Goal: Transaction & Acquisition: Purchase product/service

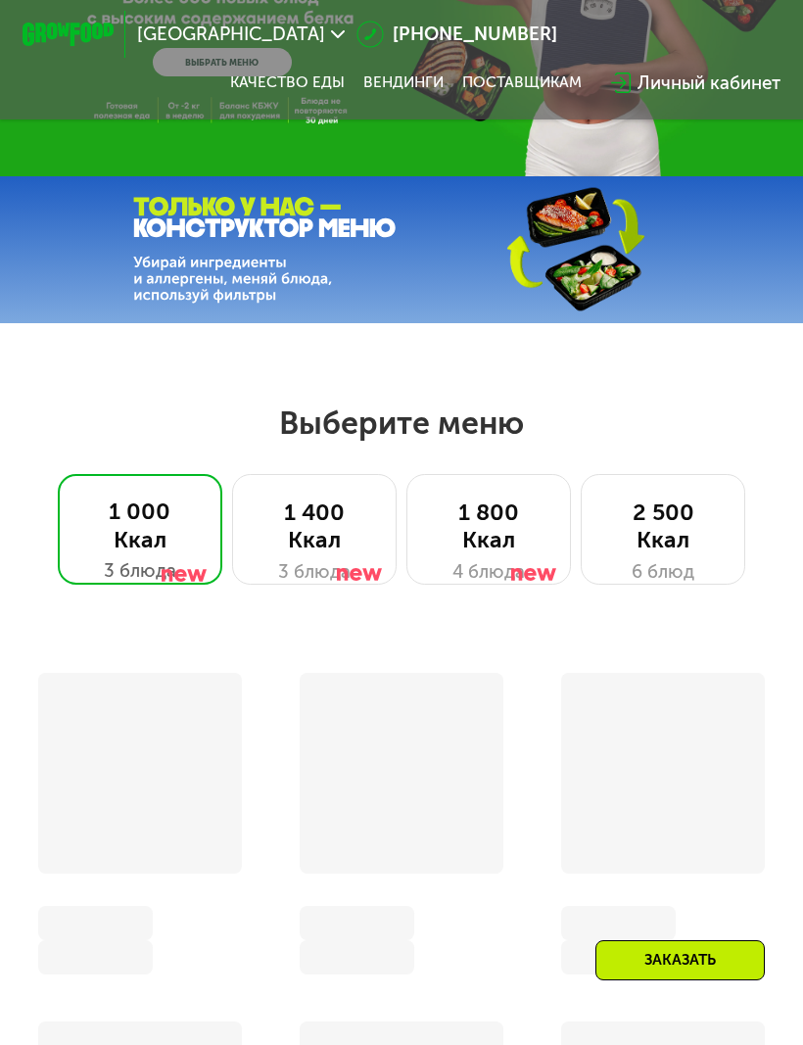
scroll to position [215, 0]
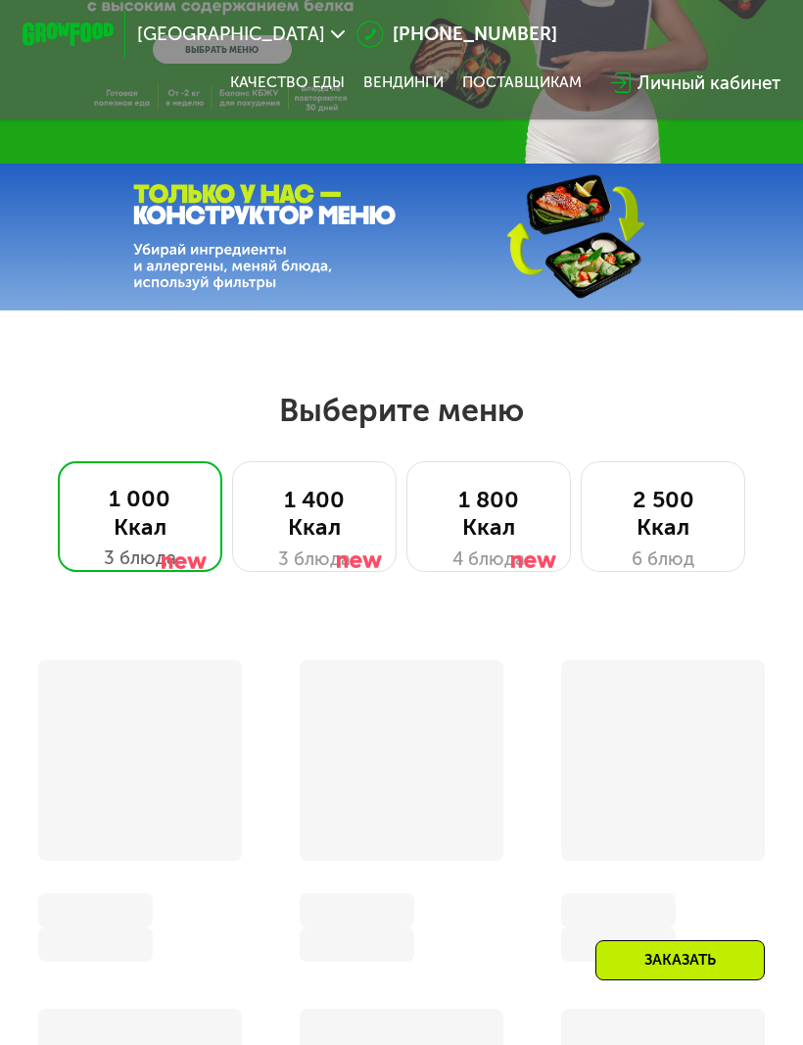
click at [353, 516] on div at bounding box center [360, 531] width 46 height 111
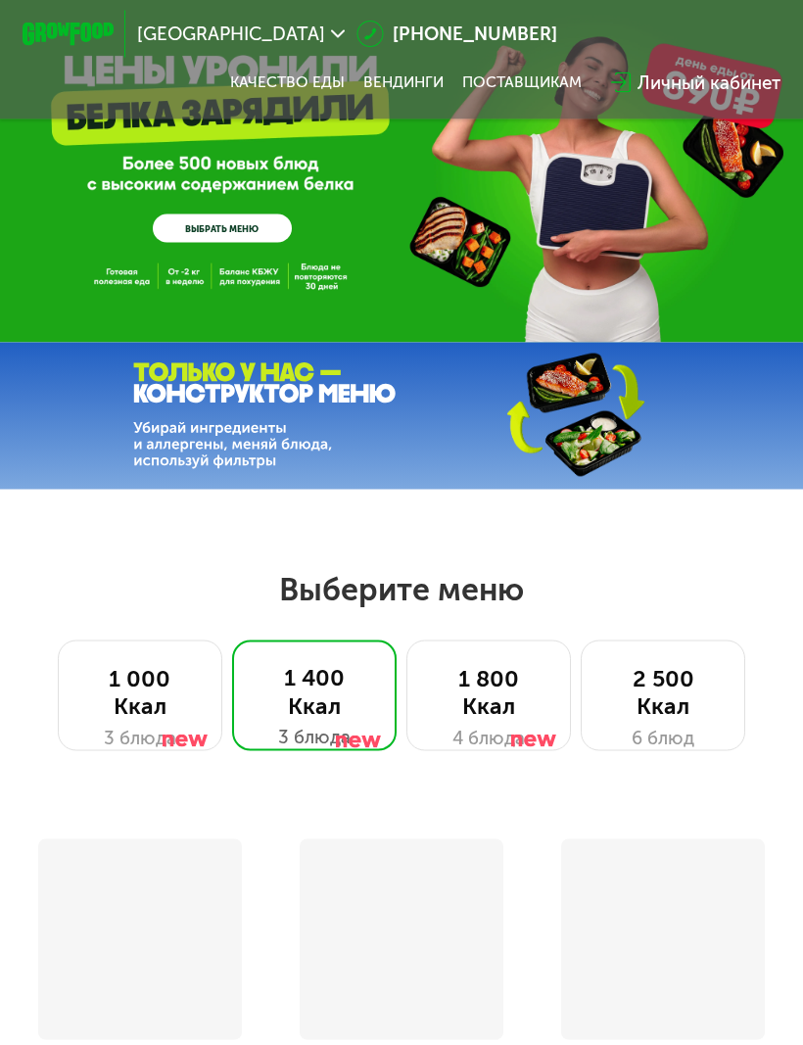
scroll to position [0, 0]
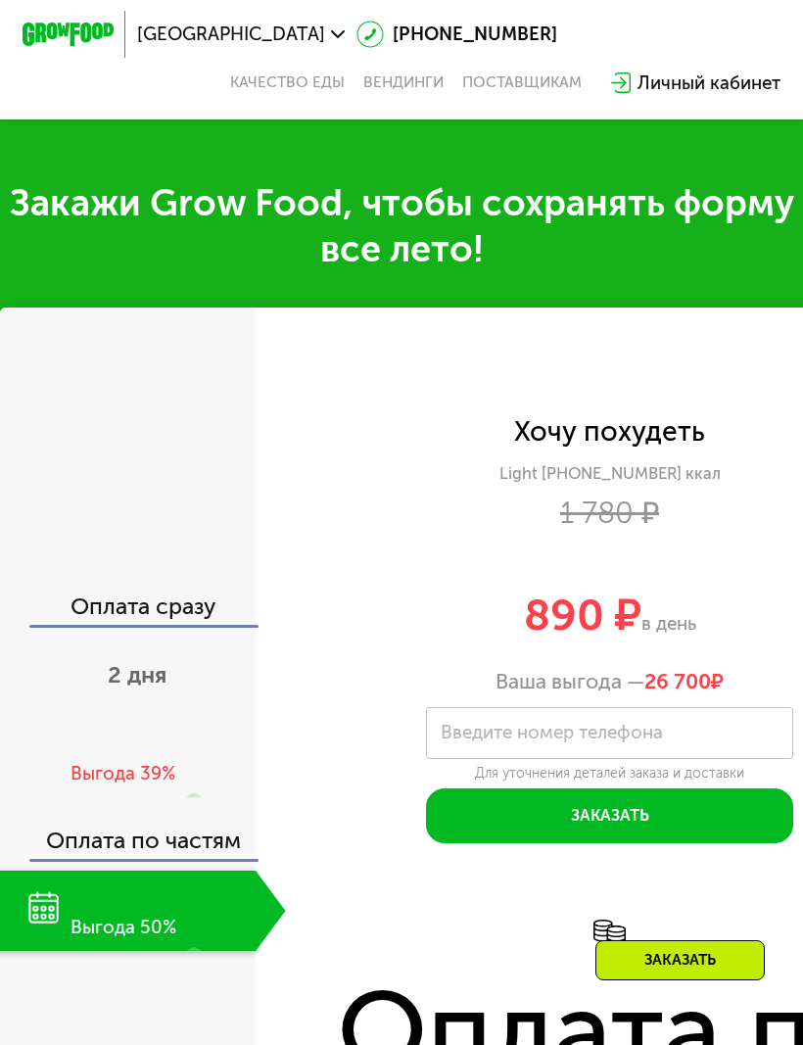
scroll to position [421, 0]
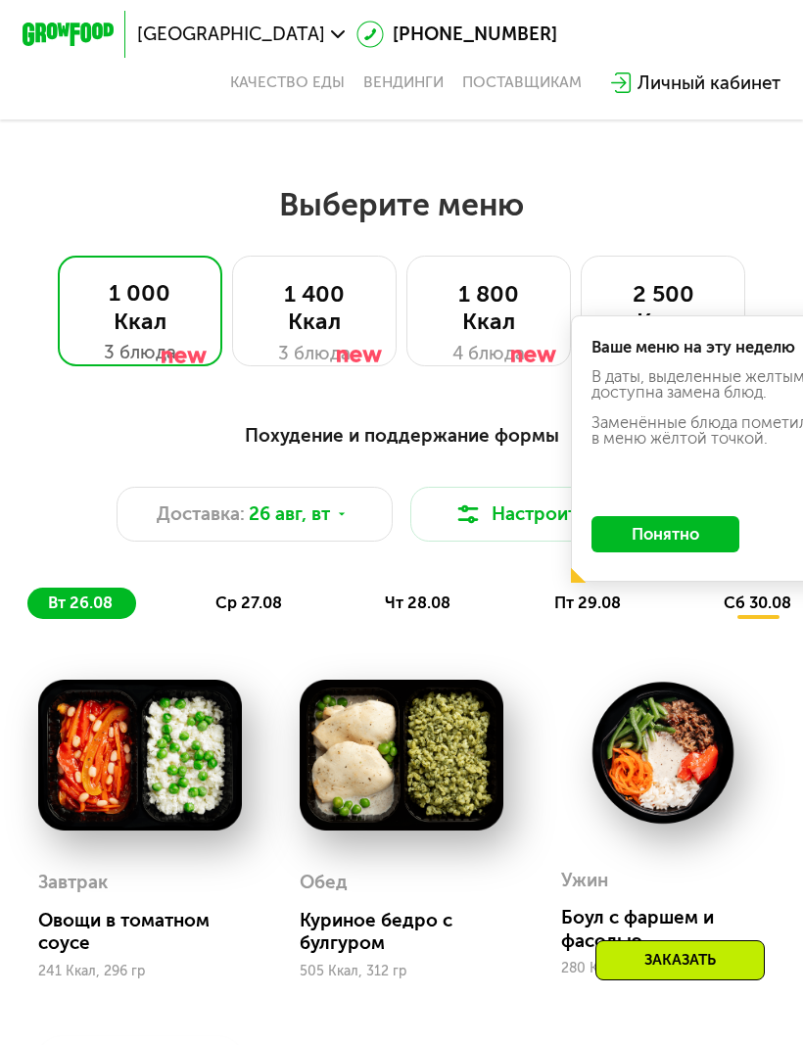
click at [661, 540] on button "Понятно" at bounding box center [665, 534] width 148 height 36
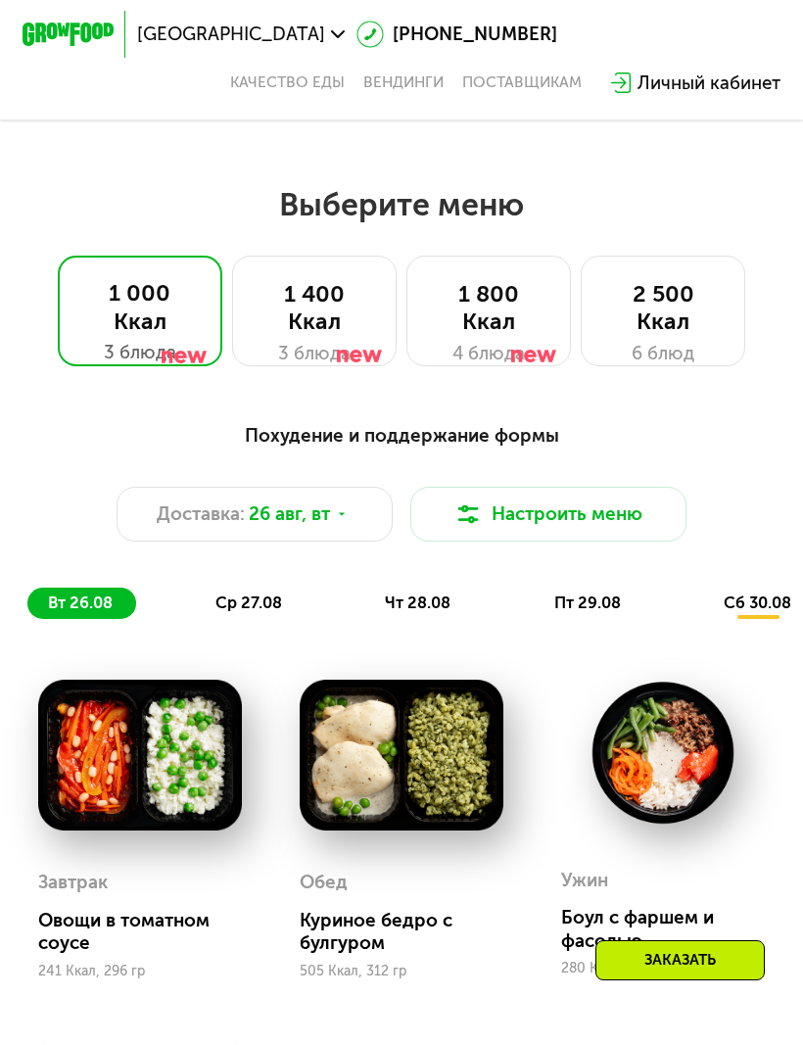
click at [343, 319] on div at bounding box center [360, 325] width 46 height 111
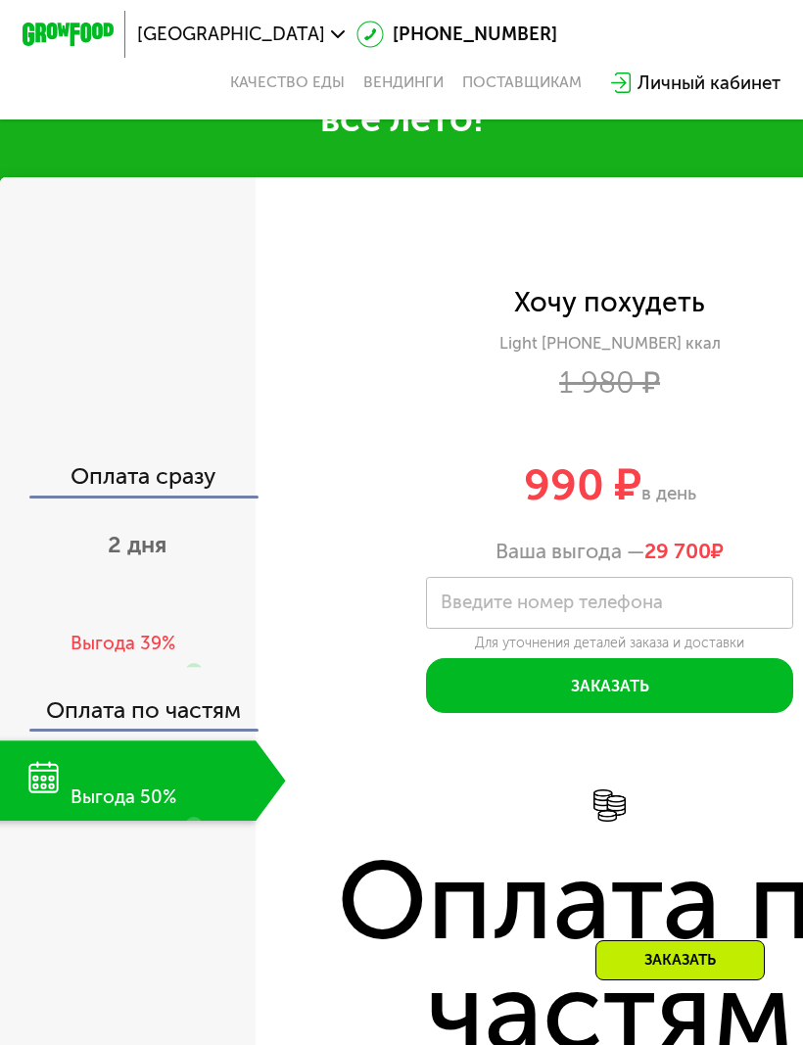
scroll to position [1902, 0]
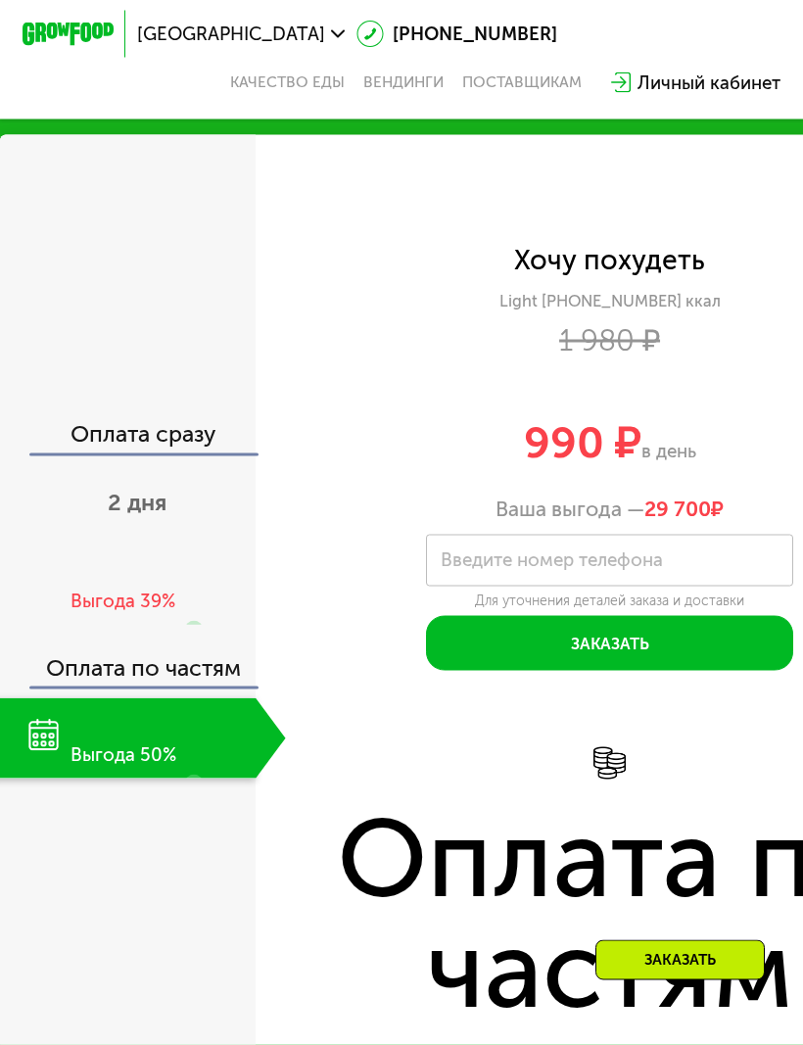
click at [162, 516] on span "2 дня" at bounding box center [137, 502] width 59 height 27
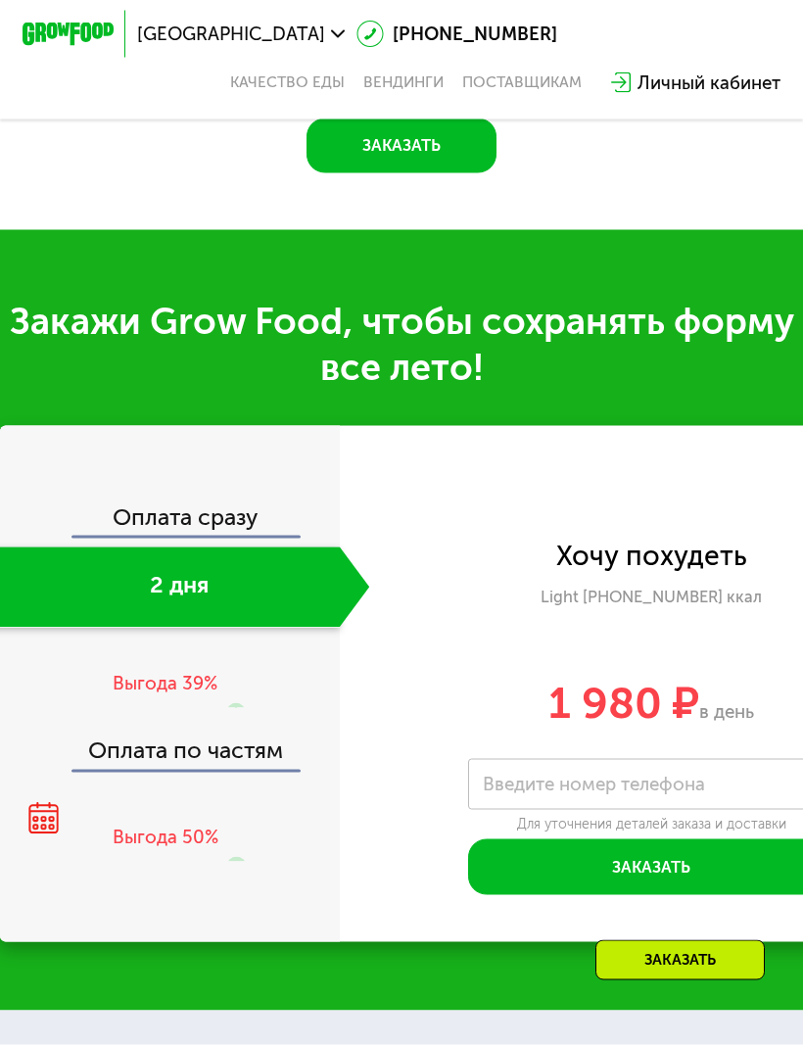
scroll to position [1903, 0]
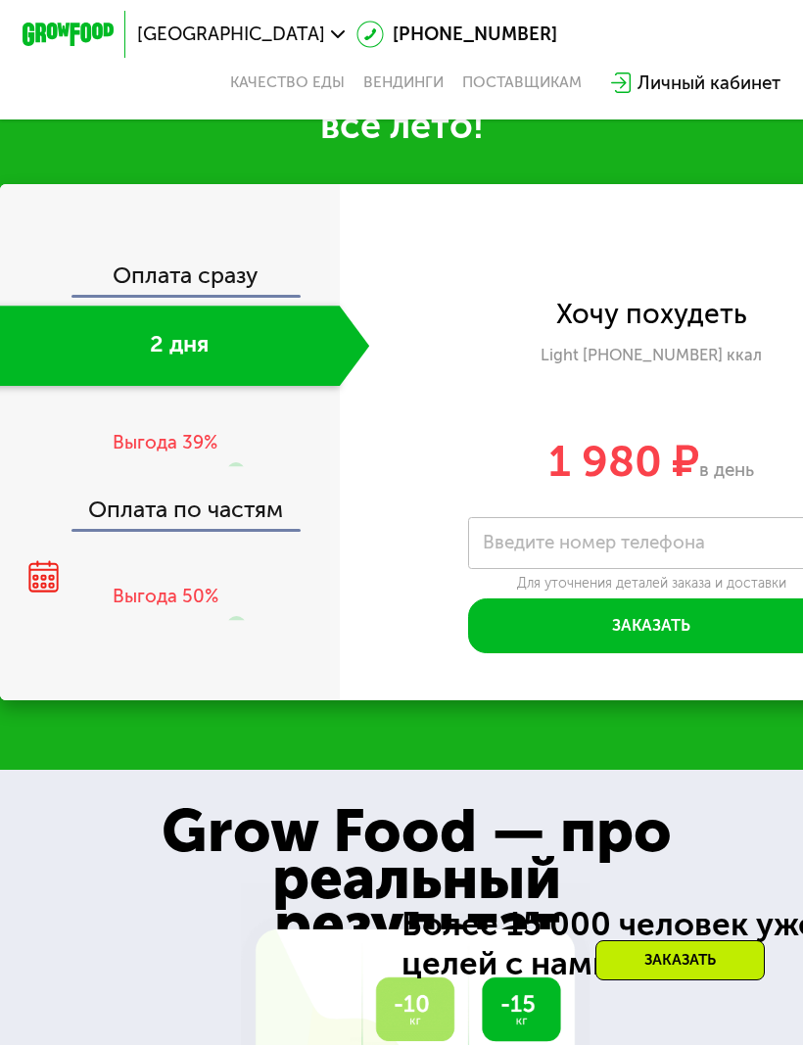
click at [193, 432] on div "Выгода 39%" at bounding box center [165, 442] width 105 height 25
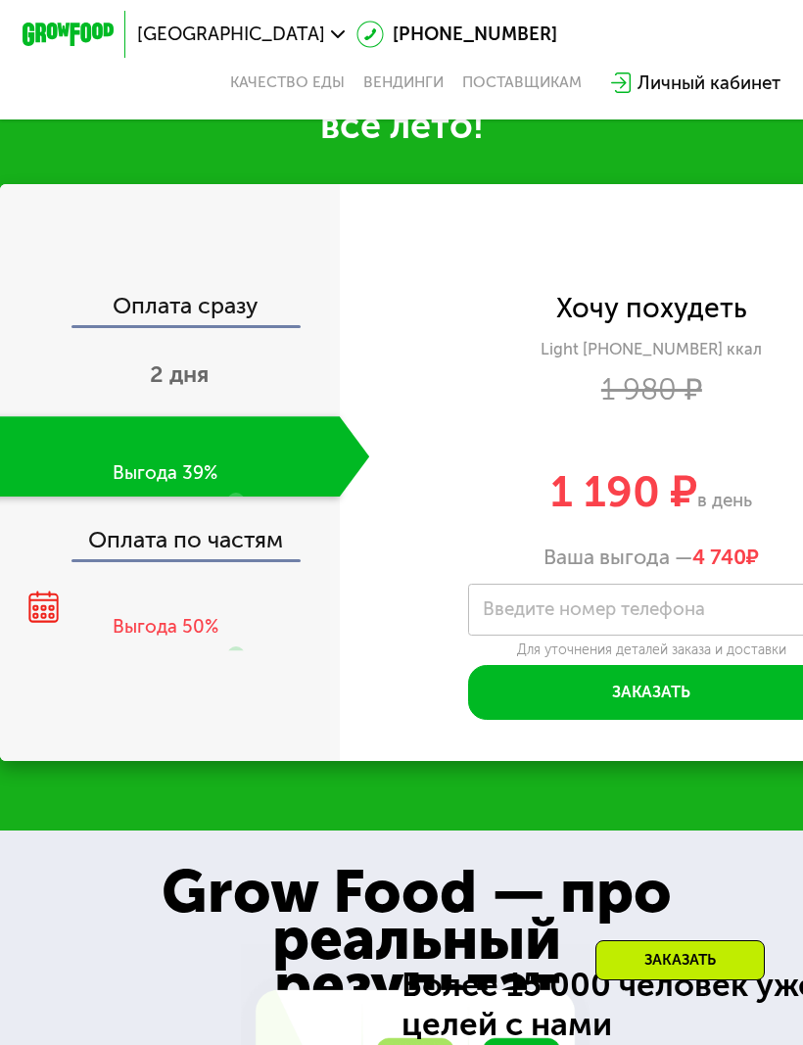
click at [234, 531] on div "Оплата по частям" at bounding box center [170, 532] width 337 height 53
click at [210, 296] on div "Оплата сразу" at bounding box center [170, 309] width 337 height 29
click at [195, 373] on span "2 дня" at bounding box center [179, 373] width 59 height 27
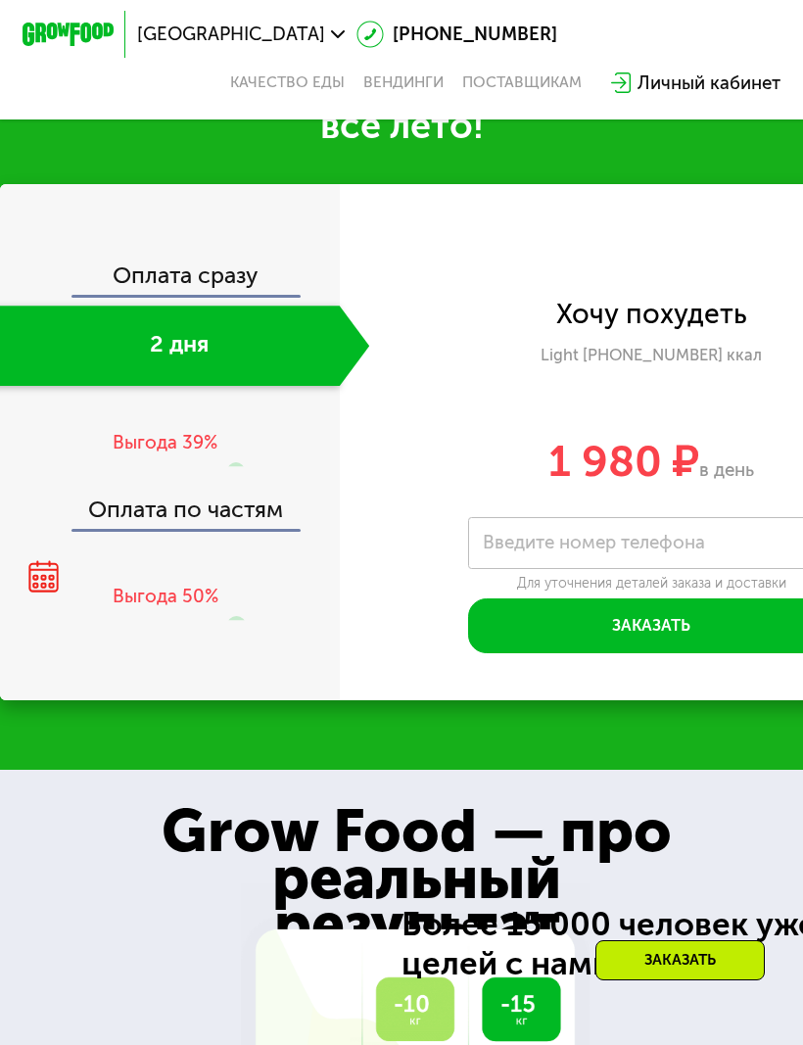
click at [229, 571] on div at bounding box center [236, 597] width 19 height 111
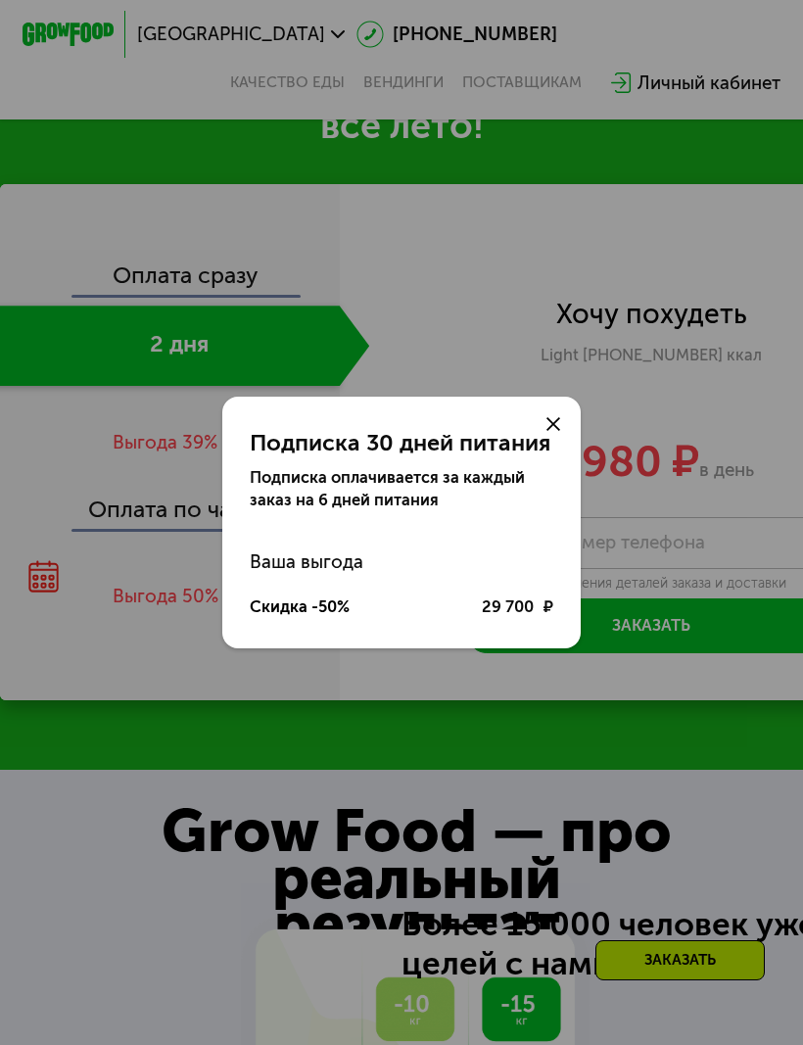
click at [558, 431] on icon at bounding box center [553, 424] width 14 height 14
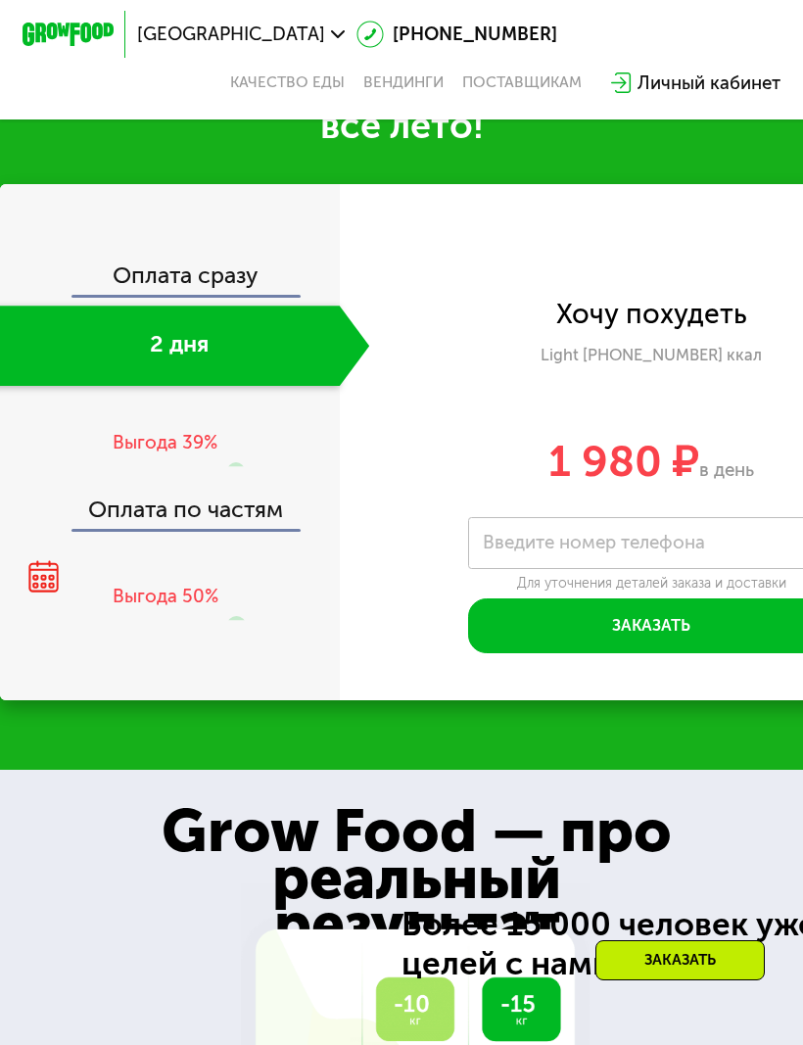
click at [219, 444] on div "Выгода 39%" at bounding box center [179, 442] width 132 height 113
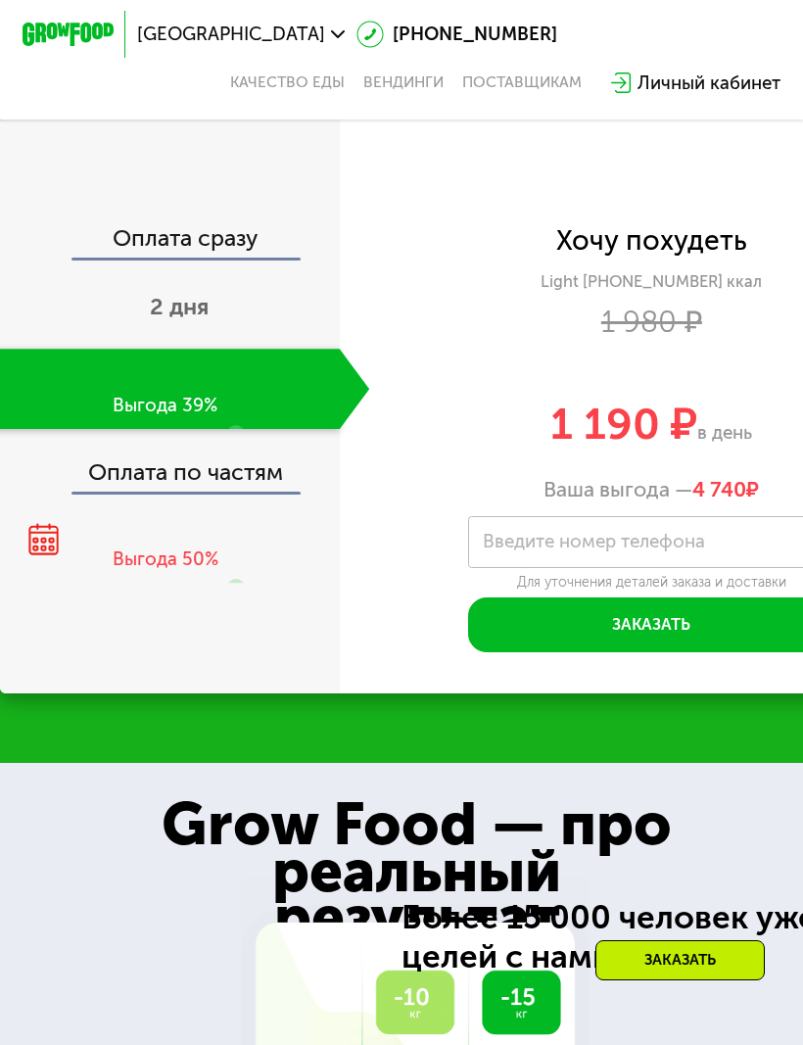
scroll to position [1963, 0]
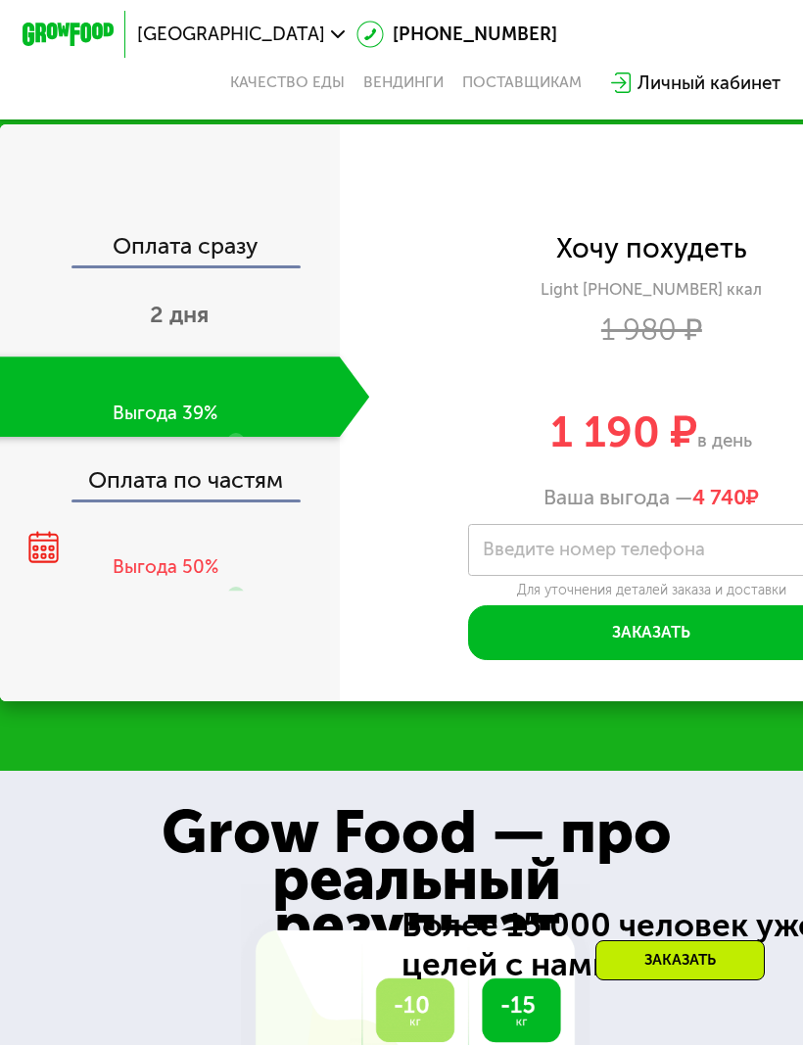
click at [212, 320] on div "2 дня" at bounding box center [178, 316] width 381 height 80
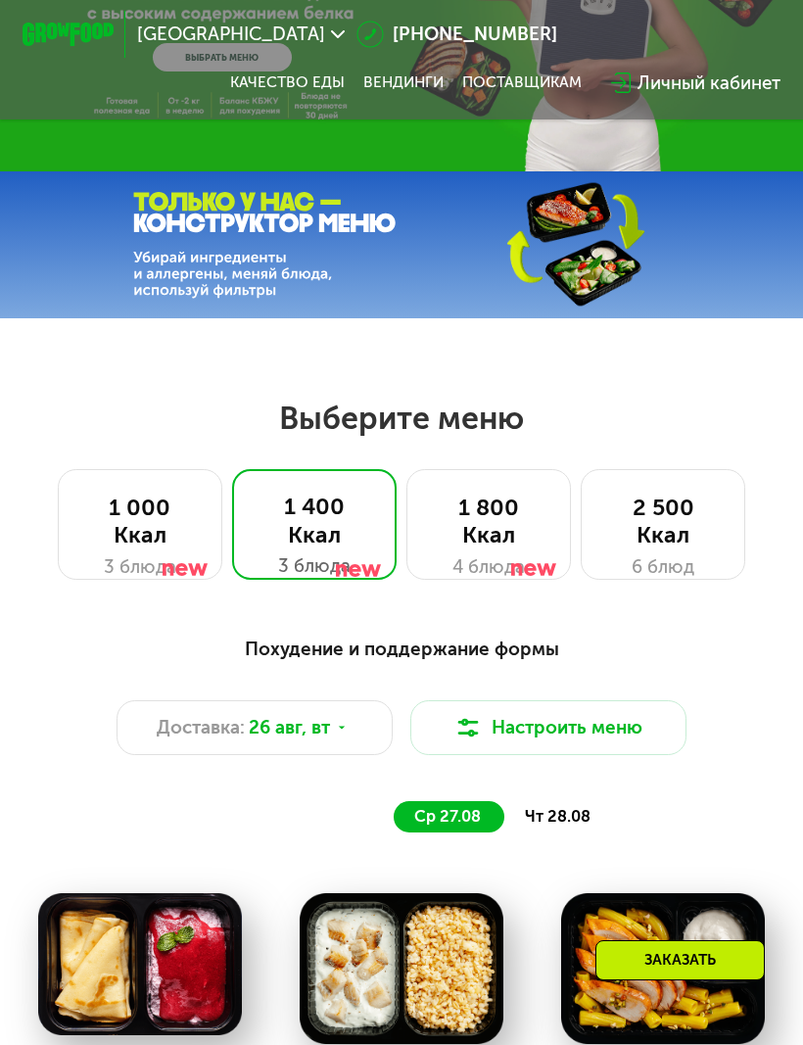
scroll to position [207, 0]
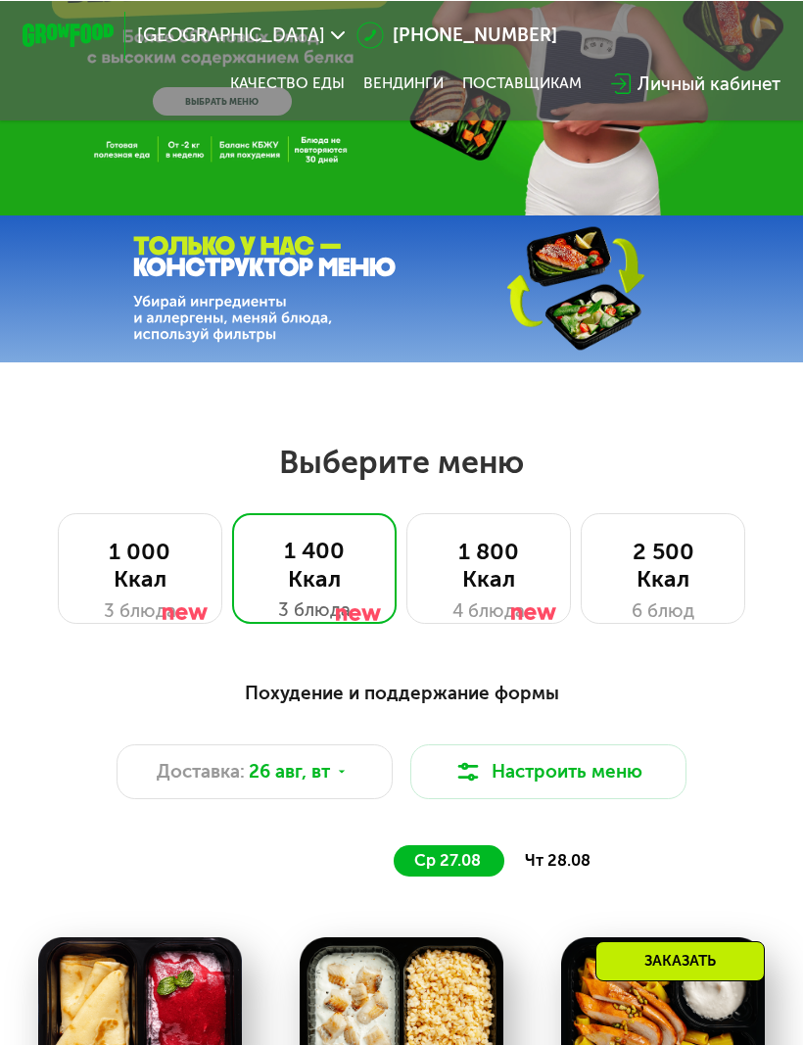
click at [470, 564] on div "1 800 Ккал" at bounding box center [488, 563] width 117 height 55
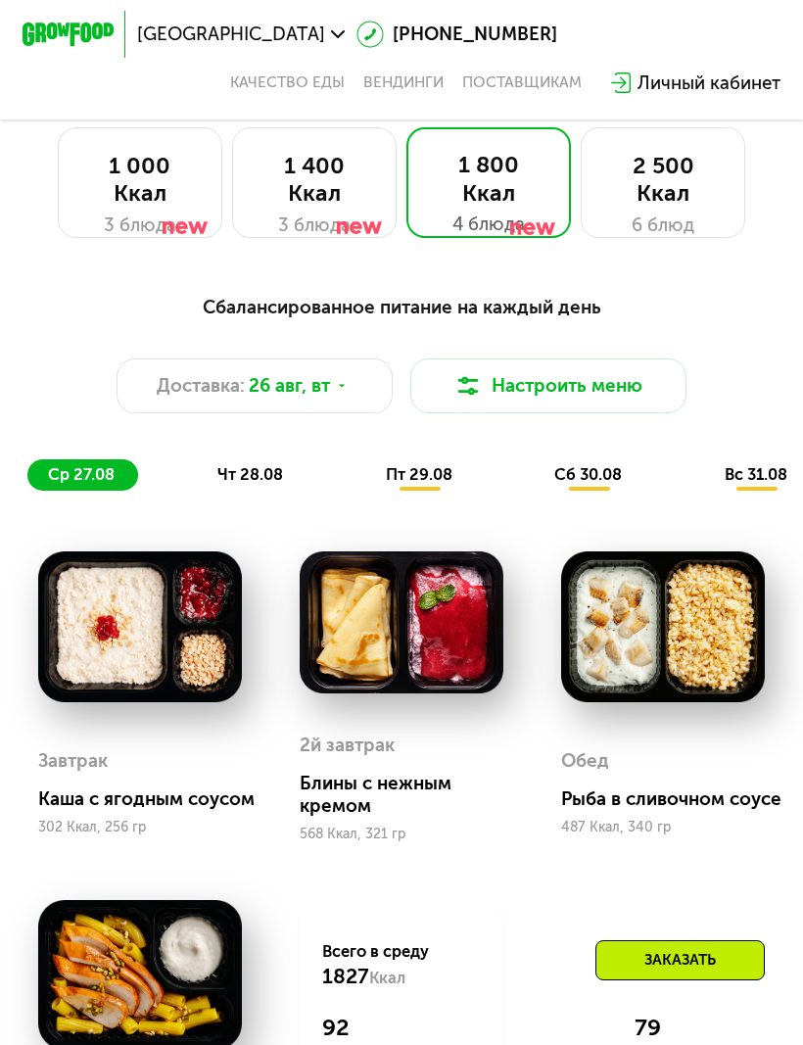
scroll to position [548, 0]
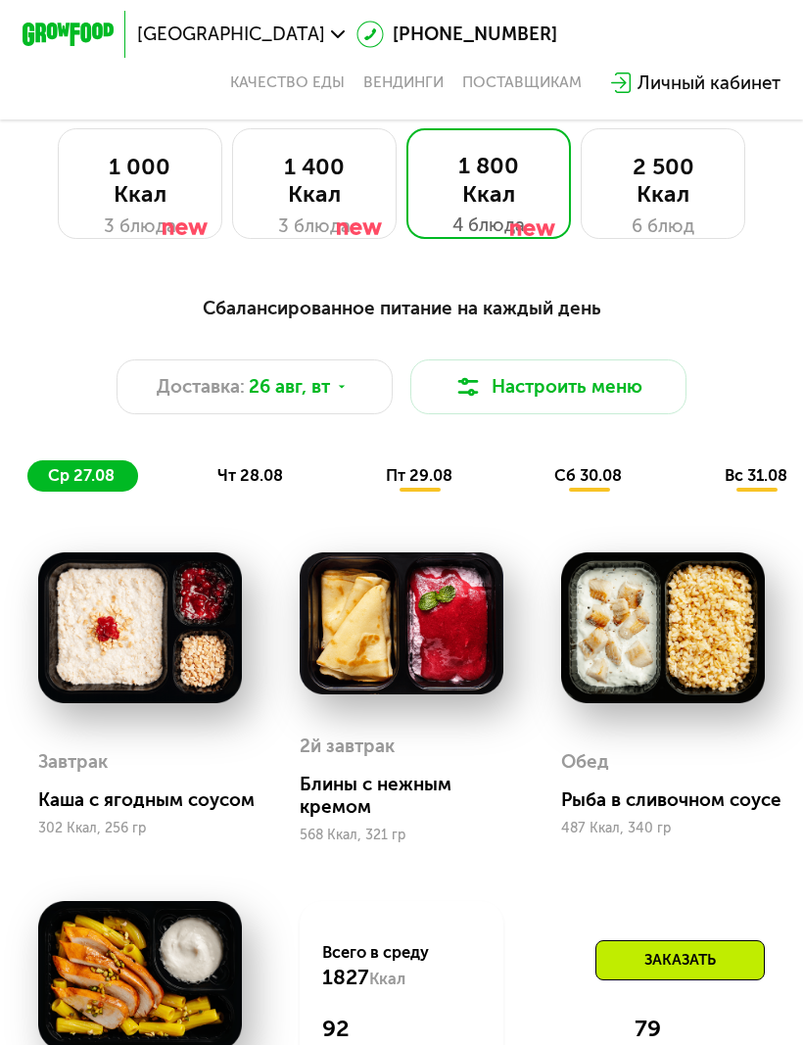
click at [341, 198] on div at bounding box center [360, 198] width 46 height 111
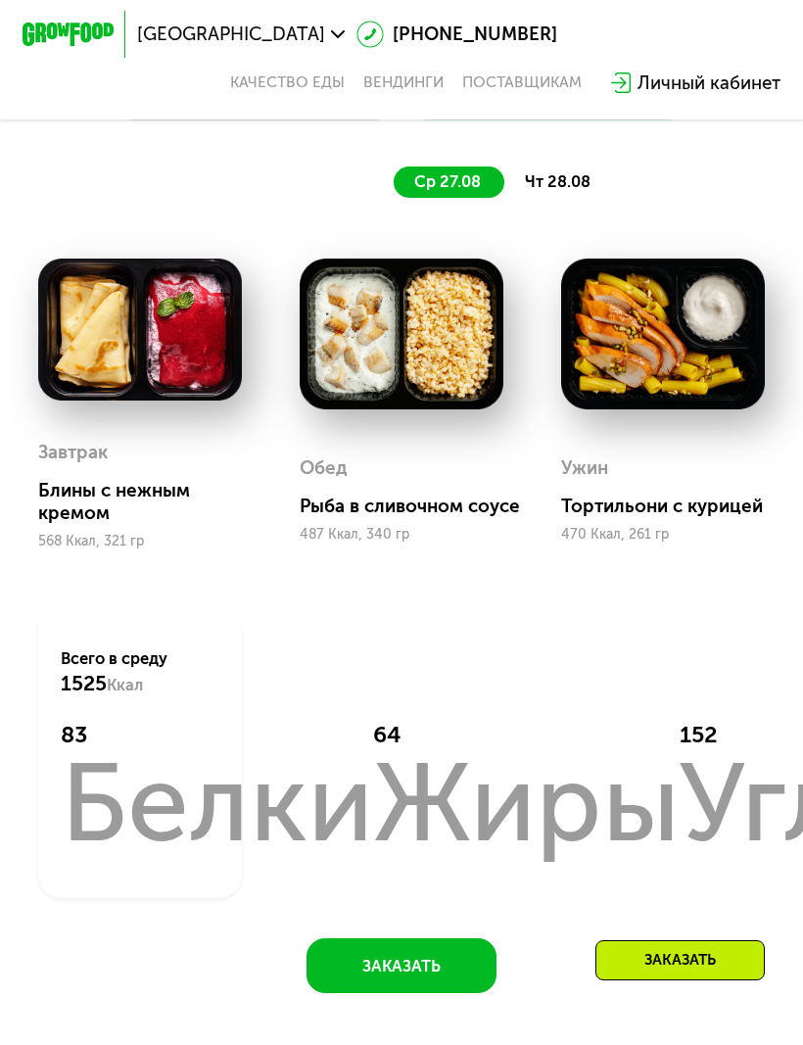
scroll to position [826, 0]
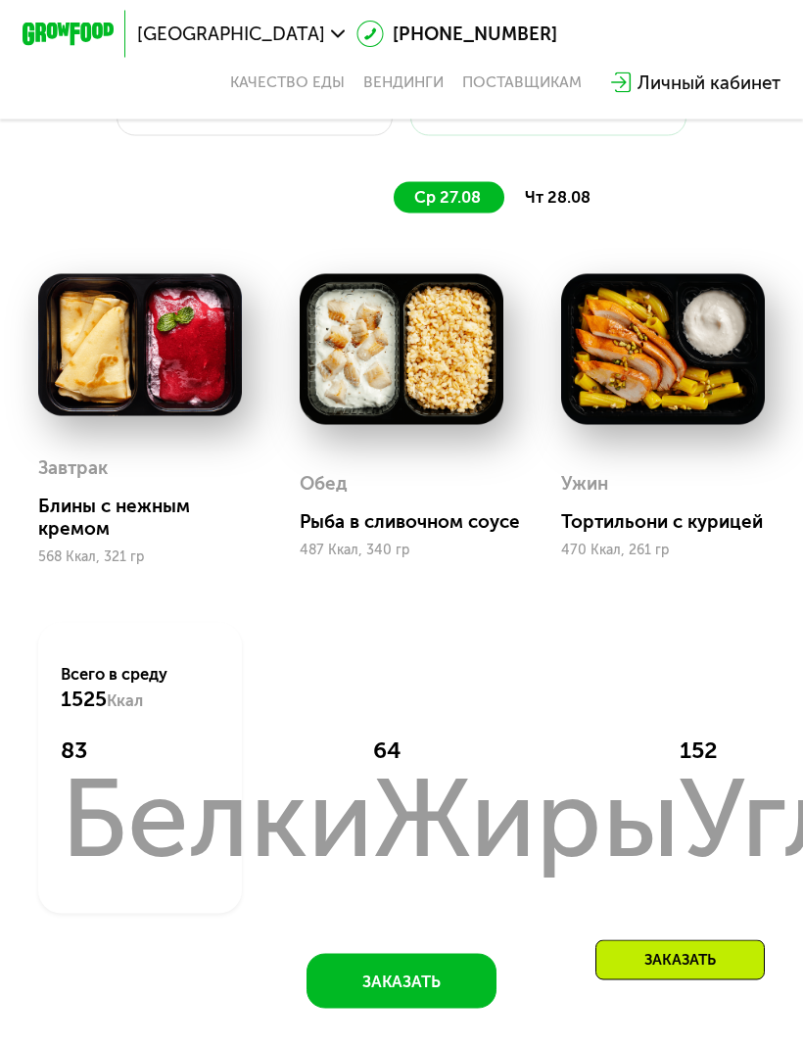
click at [460, 383] on img at bounding box center [402, 349] width 205 height 151
click at [471, 375] on img at bounding box center [402, 349] width 205 height 151
click at [642, 349] on img at bounding box center [663, 349] width 205 height 151
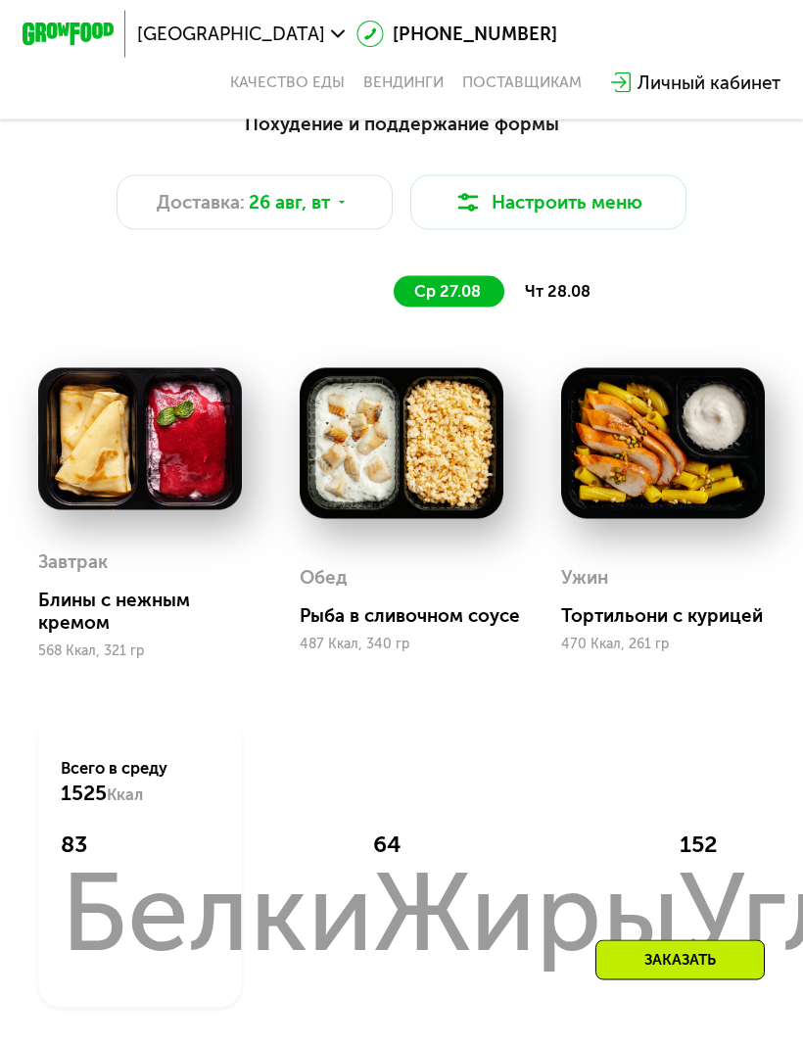
scroll to position [707, 0]
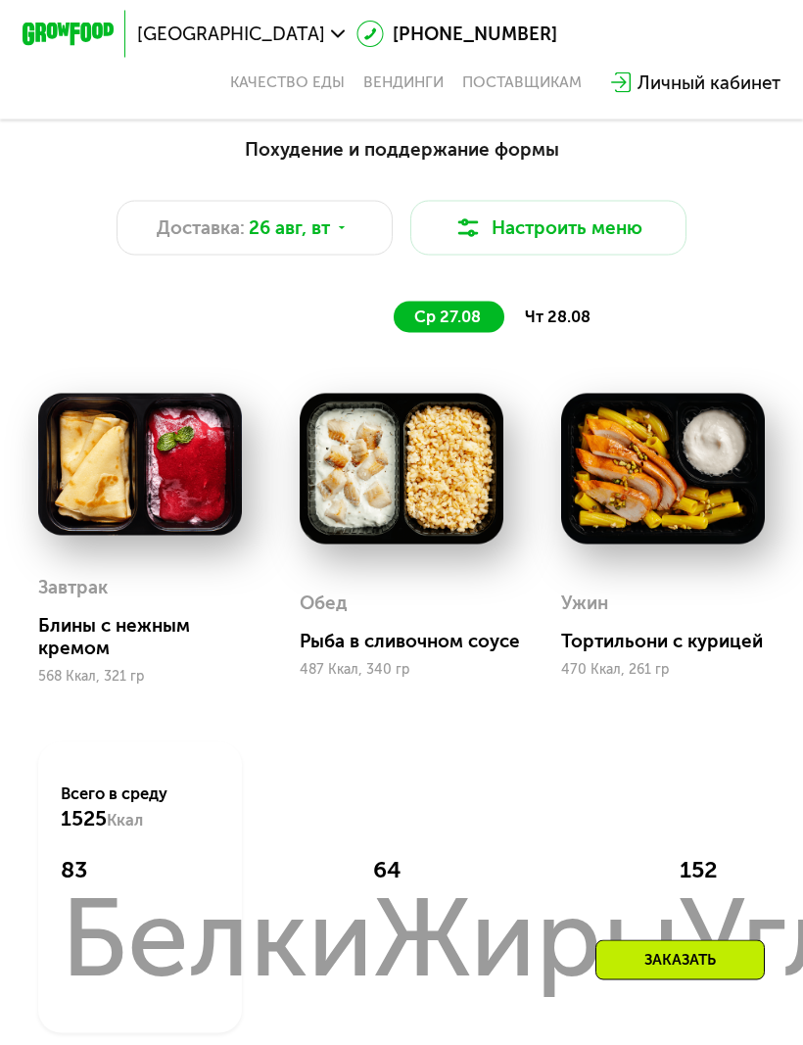
click at [596, 214] on button "Настроить меню" at bounding box center [547, 228] width 275 height 55
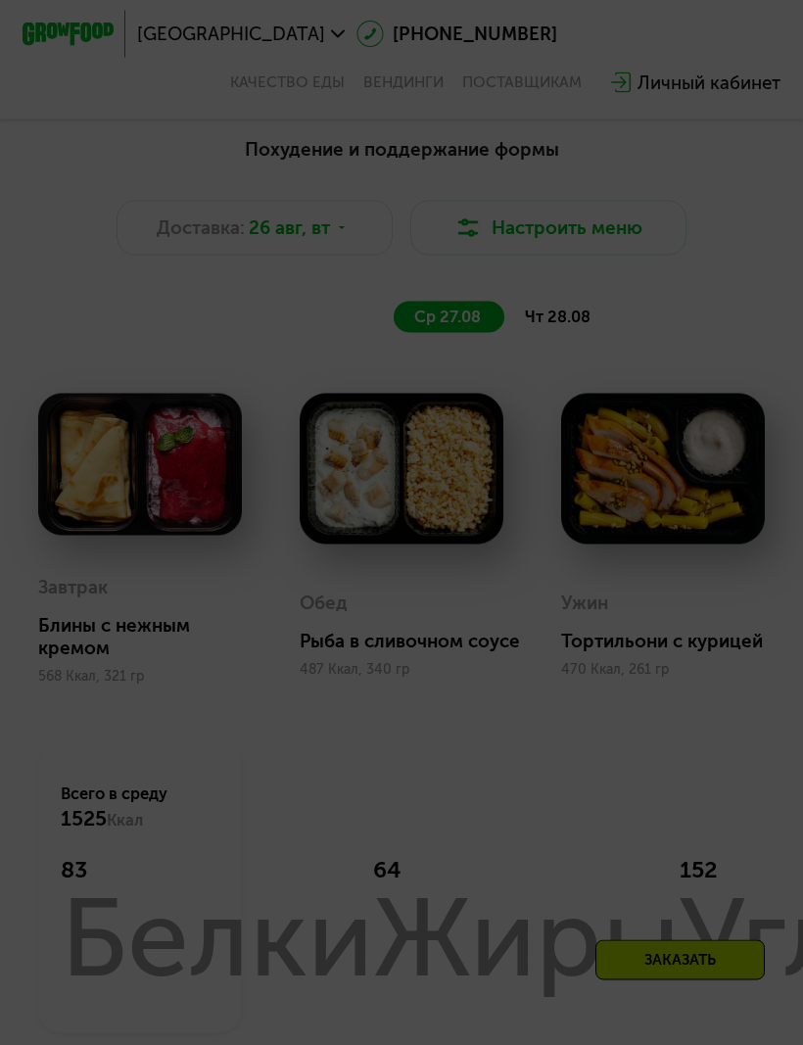
scroll to position [708, 0]
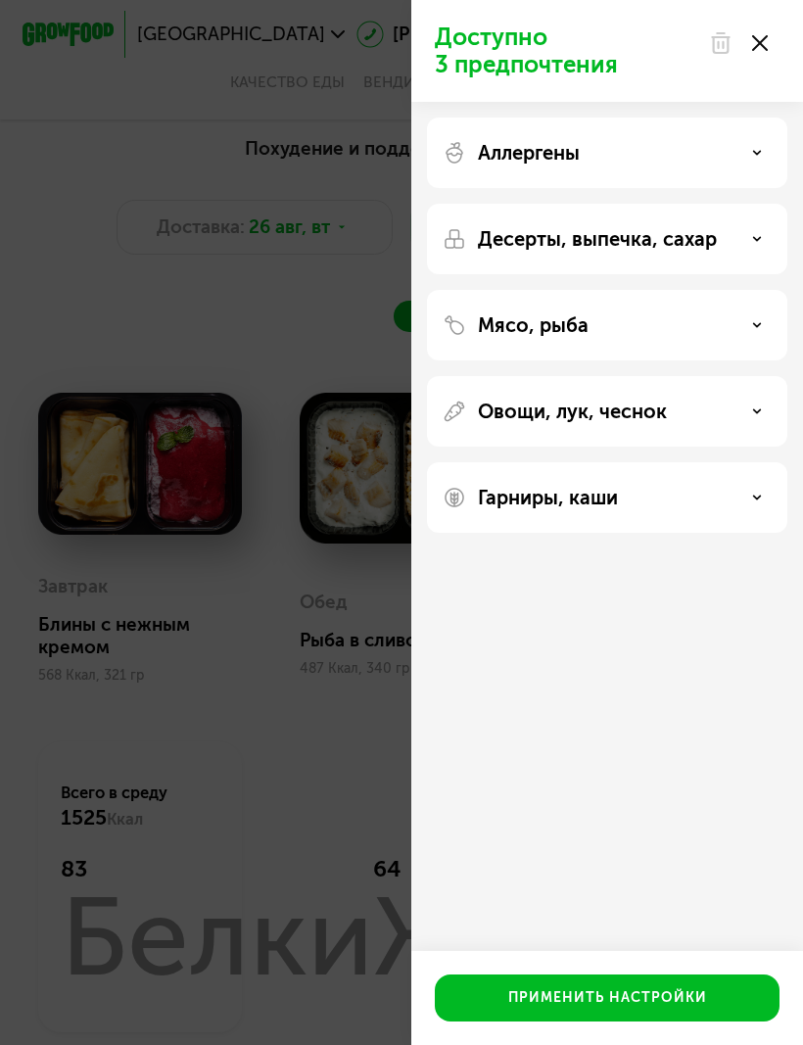
click at [349, 448] on div "Доступно 3 предпочтения Аллергены Десерты, выпечка, сахар Мясо, рыба Овощи, лук…" at bounding box center [401, 522] width 803 height 1045
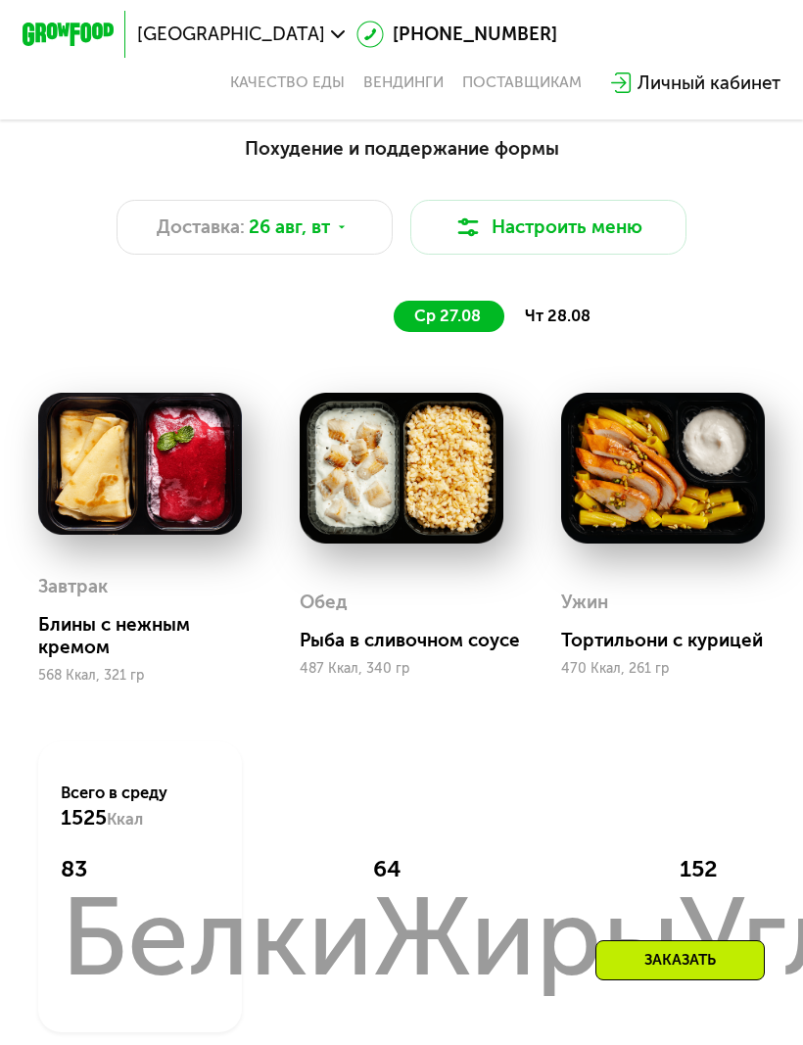
click at [430, 430] on img at bounding box center [402, 468] width 205 height 151
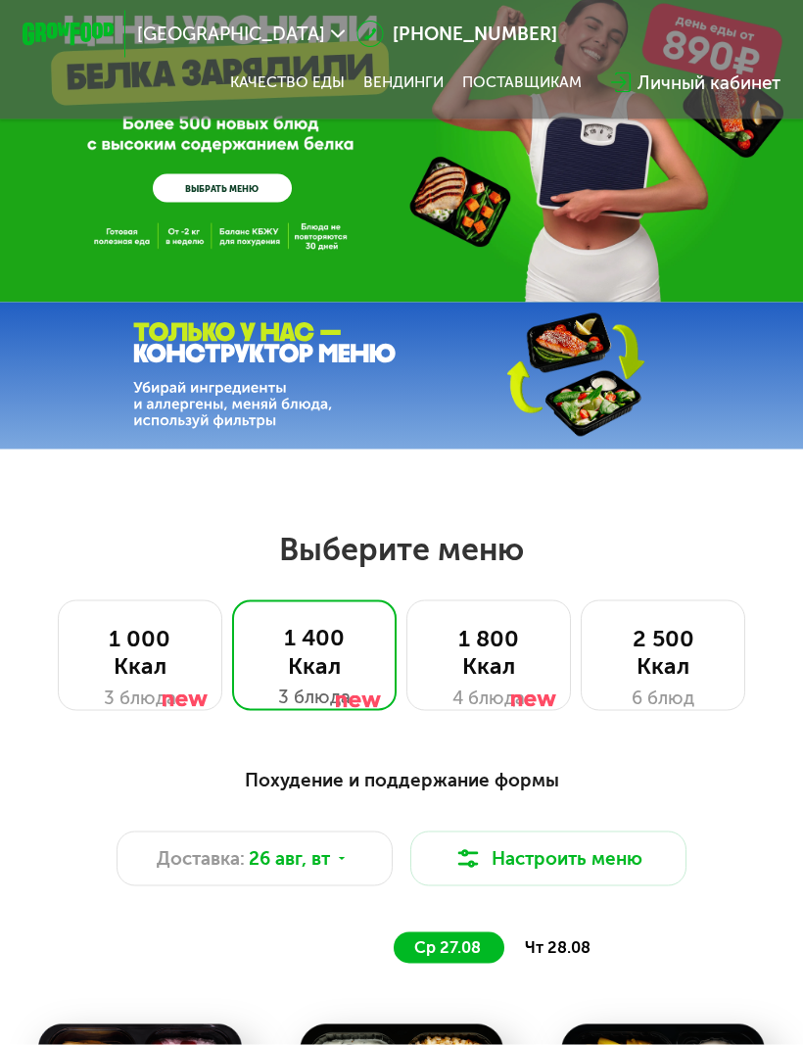
scroll to position [0, 0]
